Goal: Information Seeking & Learning: Check status

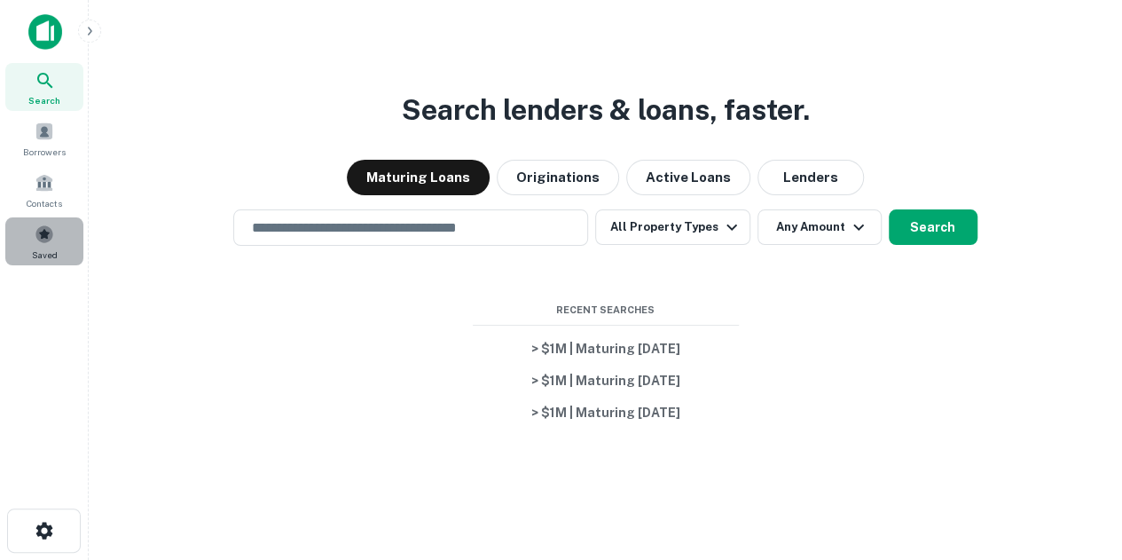
click at [47, 219] on div "Saved" at bounding box center [44, 241] width 78 height 48
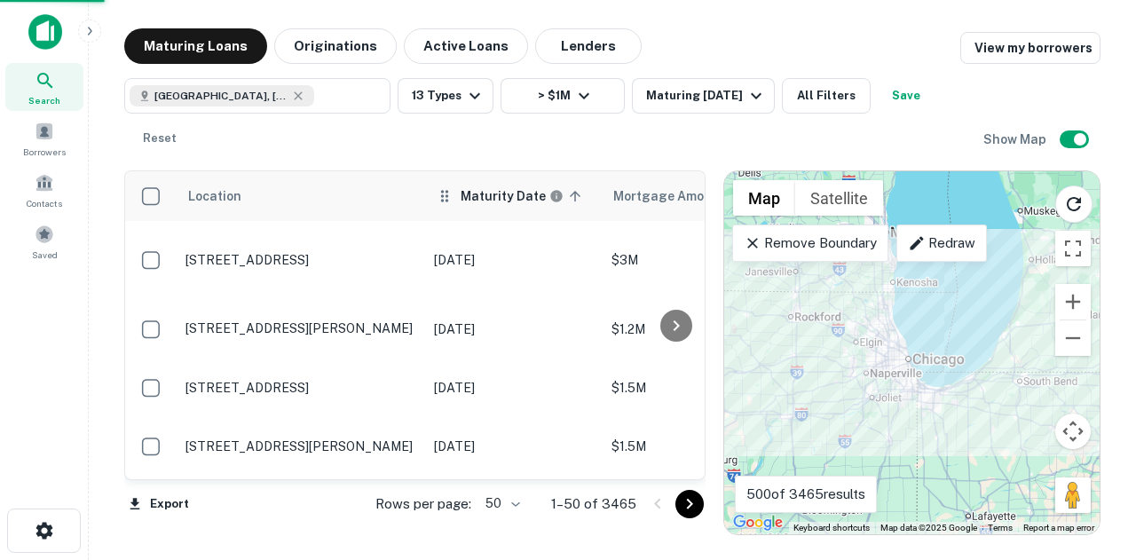
click at [483, 199] on h6 "Maturity Date" at bounding box center [502, 196] width 85 height 20
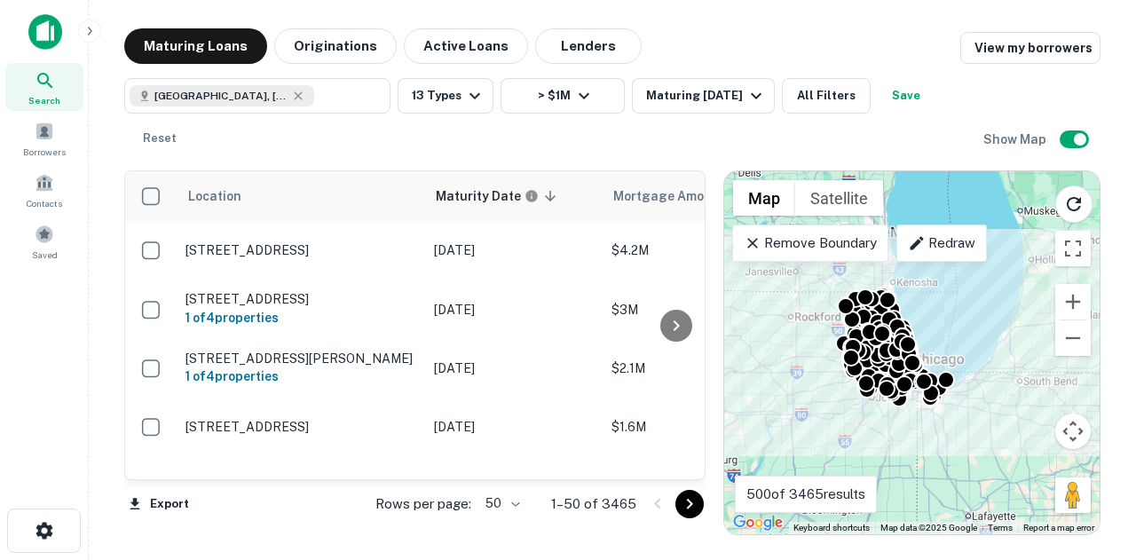
click at [520, 504] on body "Search Borrowers Contacts Saved Maturing Loans Originations Active Loans Lender…" at bounding box center [568, 280] width 1136 height 560
click at [516, 534] on li "100" at bounding box center [503, 523] width 51 height 32
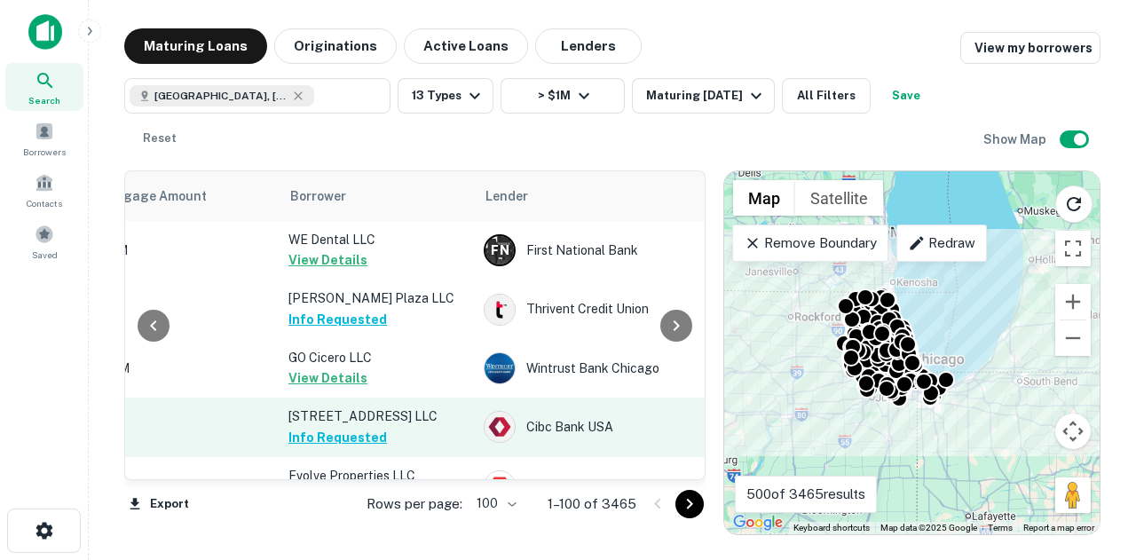
scroll to position [0, 531]
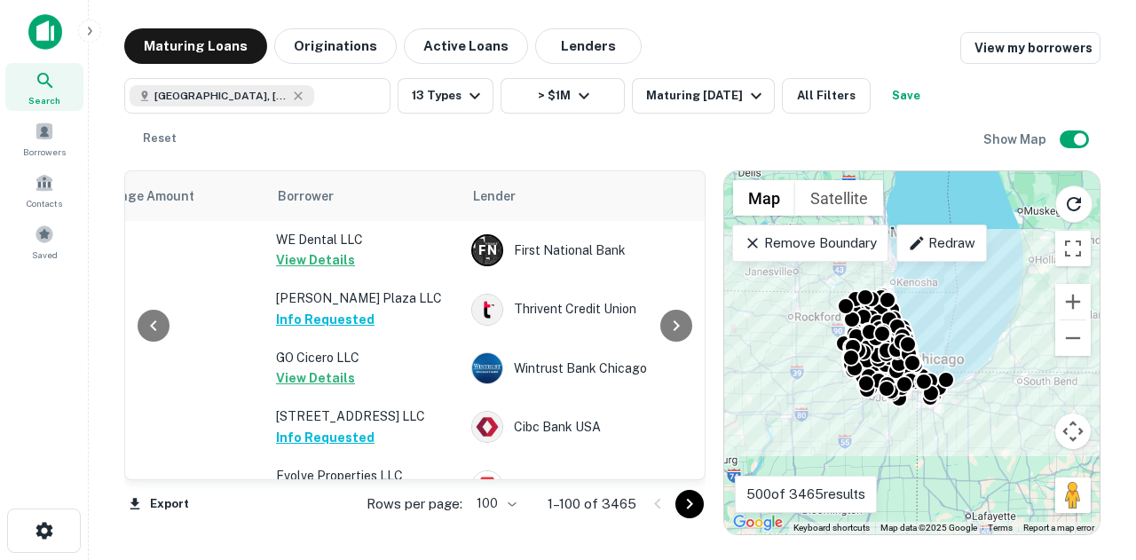
click at [44, 357] on div "Search Borrowers Contacts Saved" at bounding box center [44, 252] width 88 height 505
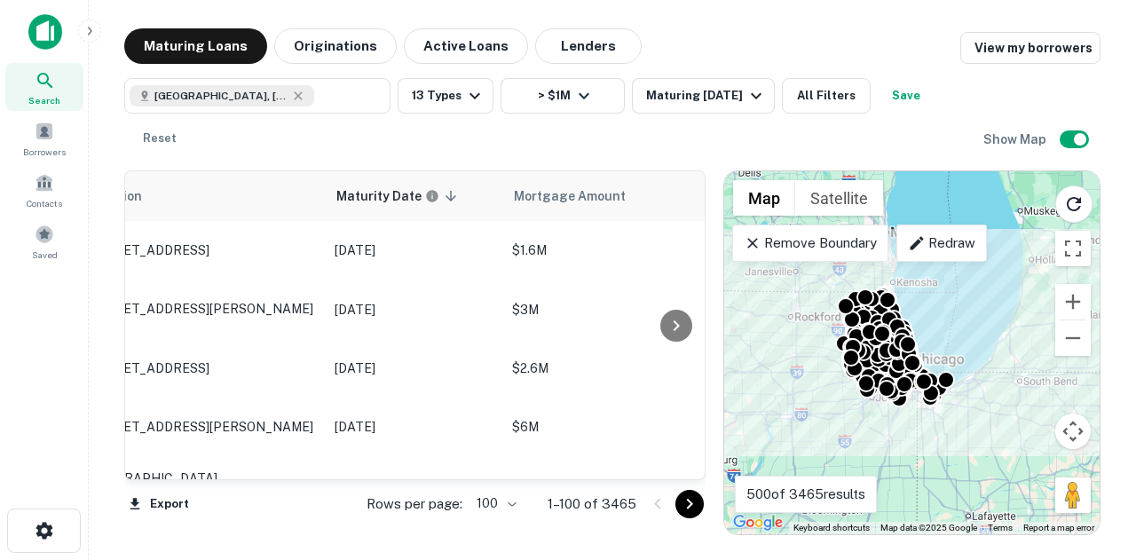
scroll to position [0, 0]
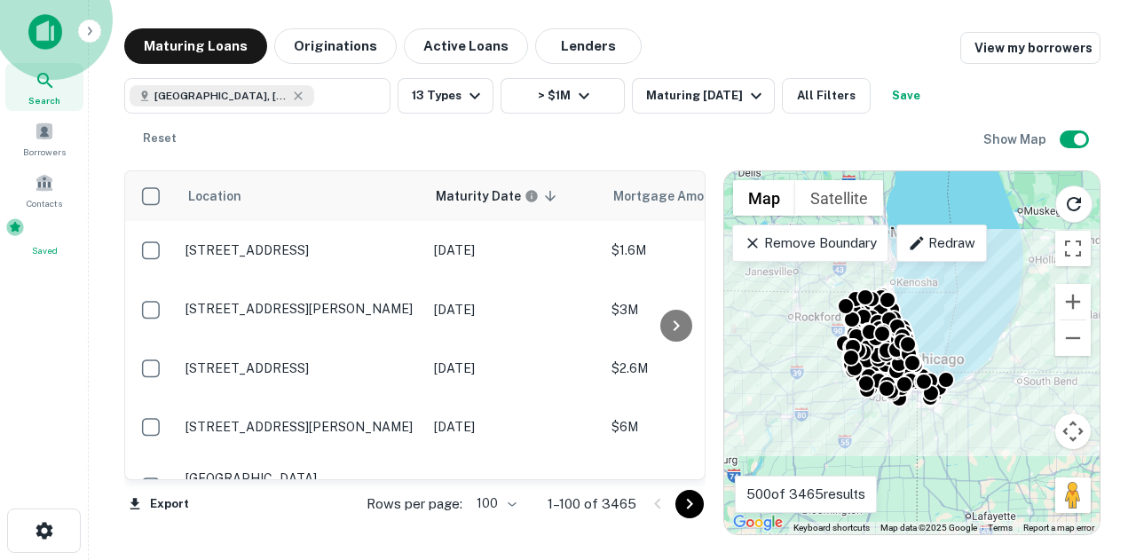
click at [58, 236] on div "Saved" at bounding box center [44, 237] width 78 height 40
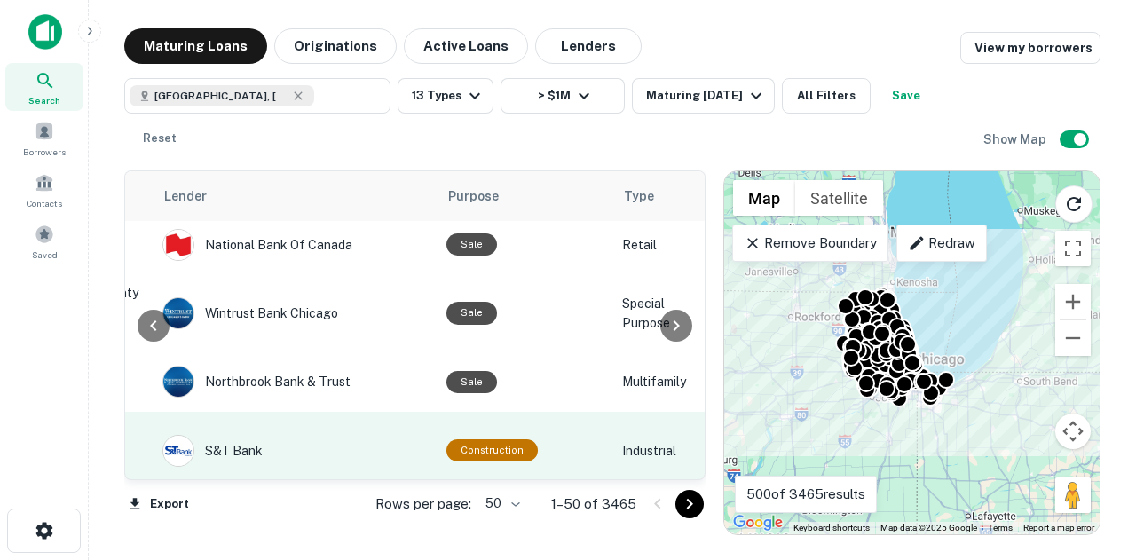
scroll to position [2894, 839]
